Goal: Find specific page/section: Find specific page/section

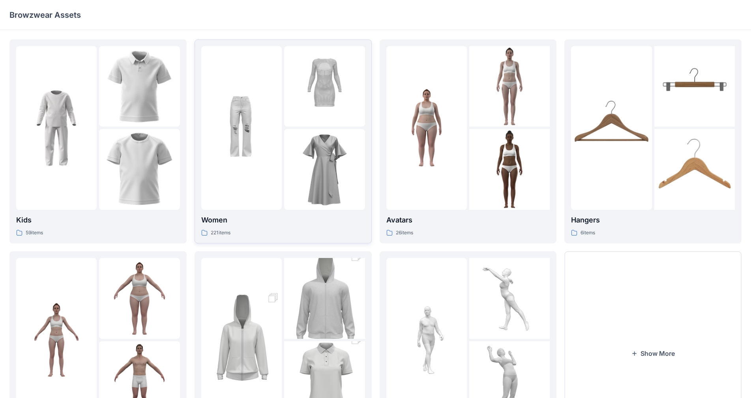
click at [244, 165] on div at bounding box center [241, 128] width 81 height 164
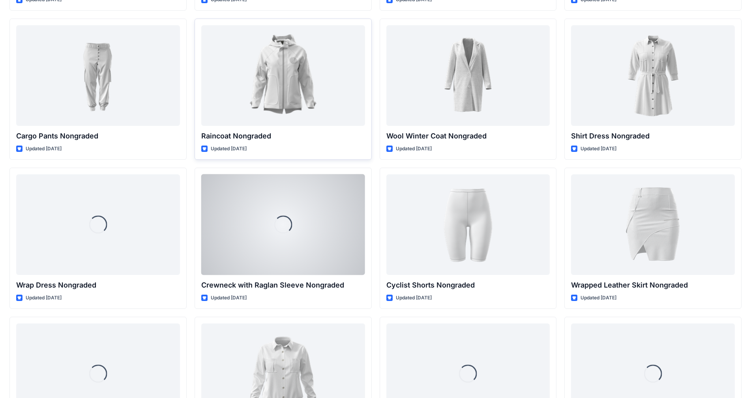
scroll to position [5726, 0]
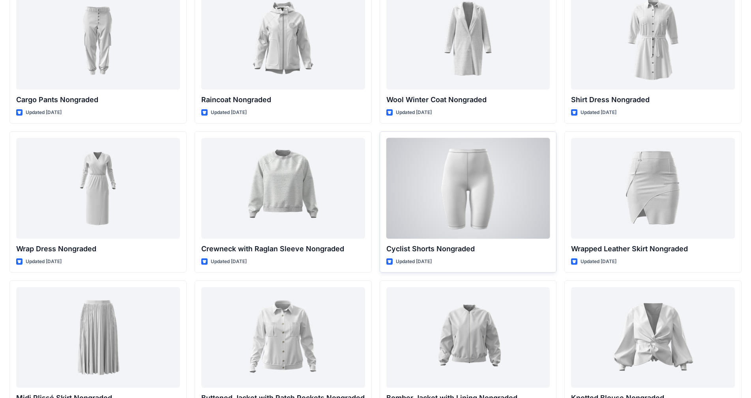
click at [394, 190] on div at bounding box center [468, 188] width 164 height 101
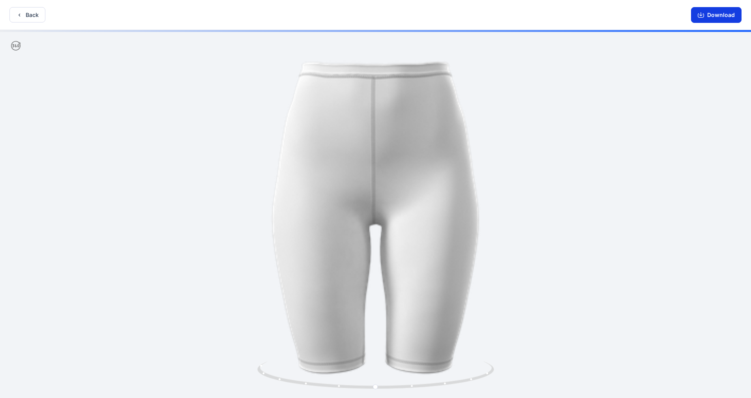
click at [394, 15] on icon "button" at bounding box center [701, 15] width 6 height 6
